Goal: Task Accomplishment & Management: Manage account settings

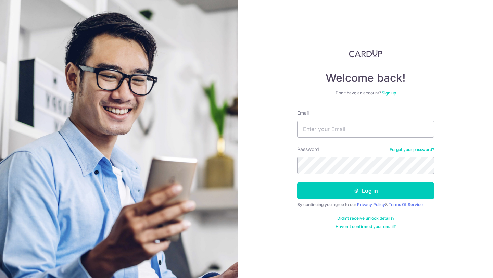
click at [317, 118] on div "Email" at bounding box center [365, 124] width 137 height 28
click at [318, 126] on input "Email" at bounding box center [365, 128] width 137 height 17
type input "mathildaaaa06@gmail.com"
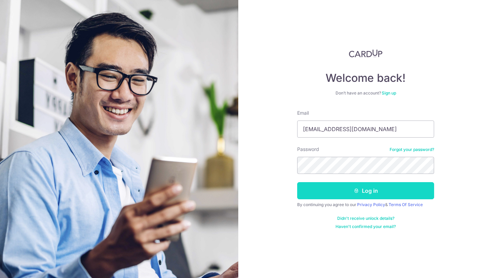
click at [367, 193] on button "Log in" at bounding box center [365, 190] width 137 height 17
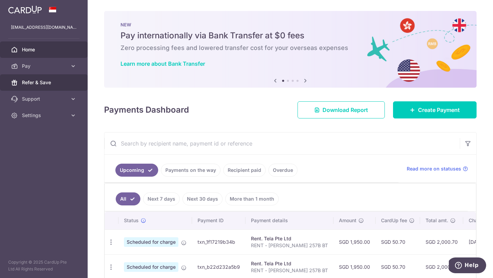
click at [47, 86] on link "Refer & Save" at bounding box center [44, 82] width 88 height 16
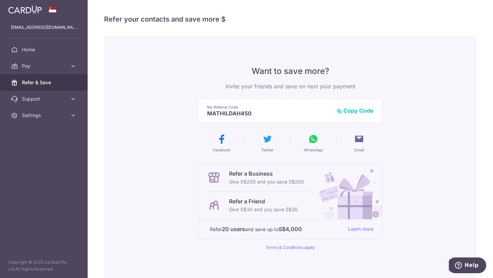
click at [358, 113] on button "Copy Code" at bounding box center [354, 110] width 37 height 7
click at [361, 229] on link "Learn more" at bounding box center [360, 229] width 25 height 9
click at [364, 111] on button "Copied" at bounding box center [360, 110] width 26 height 7
click at [70, 115] on icon at bounding box center [73, 115] width 7 height 7
click at [57, 154] on link "Logout" at bounding box center [44, 148] width 88 height 16
